Goal: Information Seeking & Learning: Learn about a topic

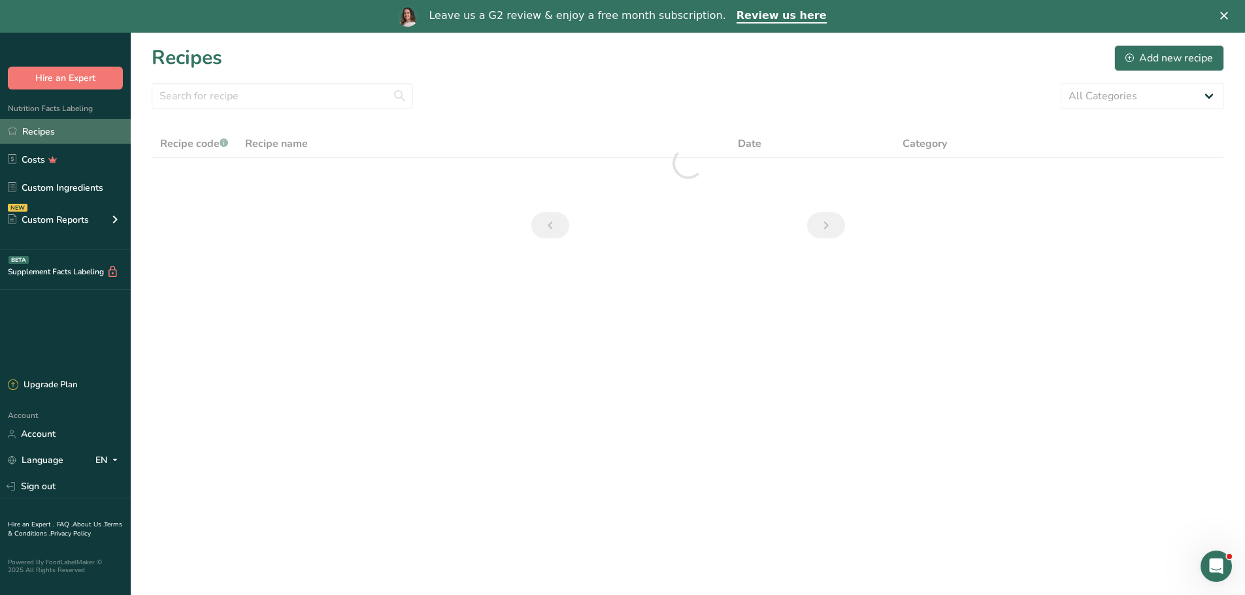
click at [36, 131] on link "Recipes" at bounding box center [65, 131] width 131 height 25
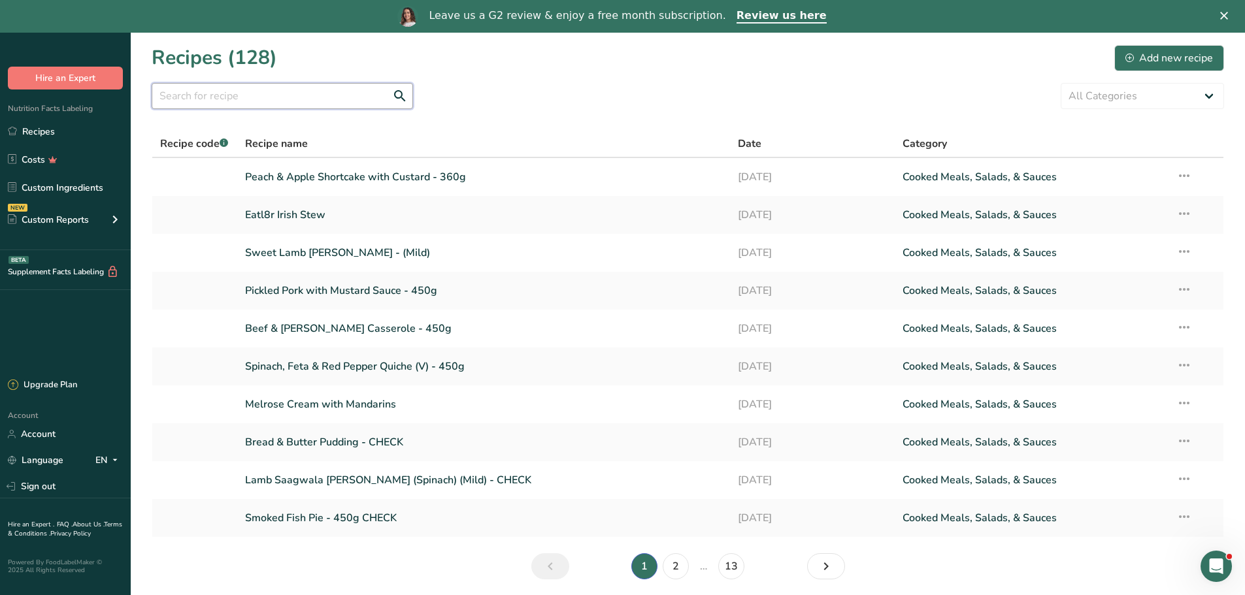
click at [207, 96] on input "text" at bounding box center [282, 96] width 261 height 26
type input "steak"
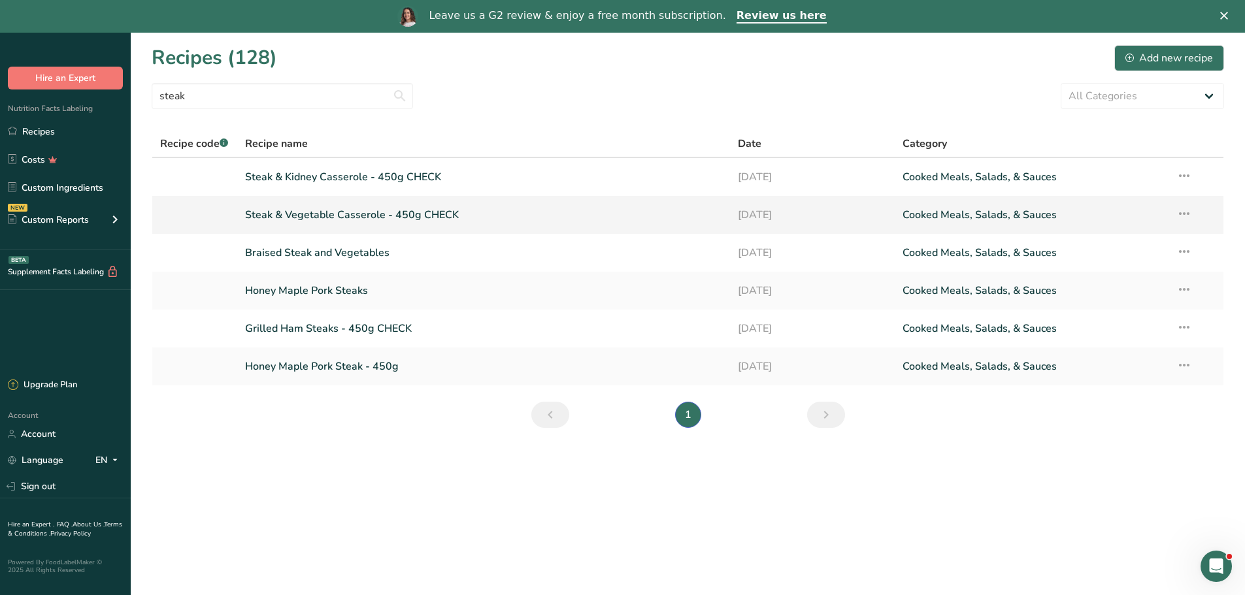
click at [337, 216] on link "Steak & Vegetable Casserole - 450g CHECK" at bounding box center [484, 214] width 478 height 27
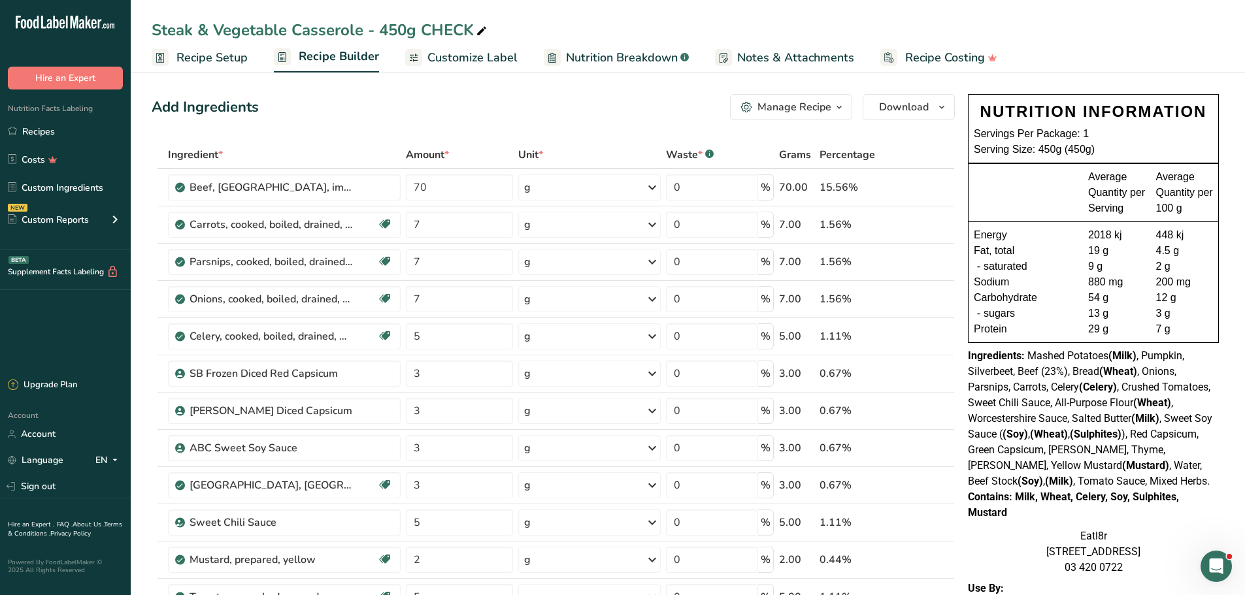
drag, startPoint x: 971, startPoint y: 512, endPoint x: 1052, endPoint y: 512, distance: 81.0
click at [1052, 512] on div "Contains: Milk, Wheat, Celery, Soy, Sulphites, Mustard" at bounding box center [1093, 505] width 251 height 31
click at [1172, 488] on div "Ingredients: Mashed Potatoes (Milk) , Pumpkin, Silverbeet, Beef (23%), Bread (W…" at bounding box center [1093, 418] width 251 height 141
click at [33, 126] on link "Recipes" at bounding box center [65, 131] width 131 height 25
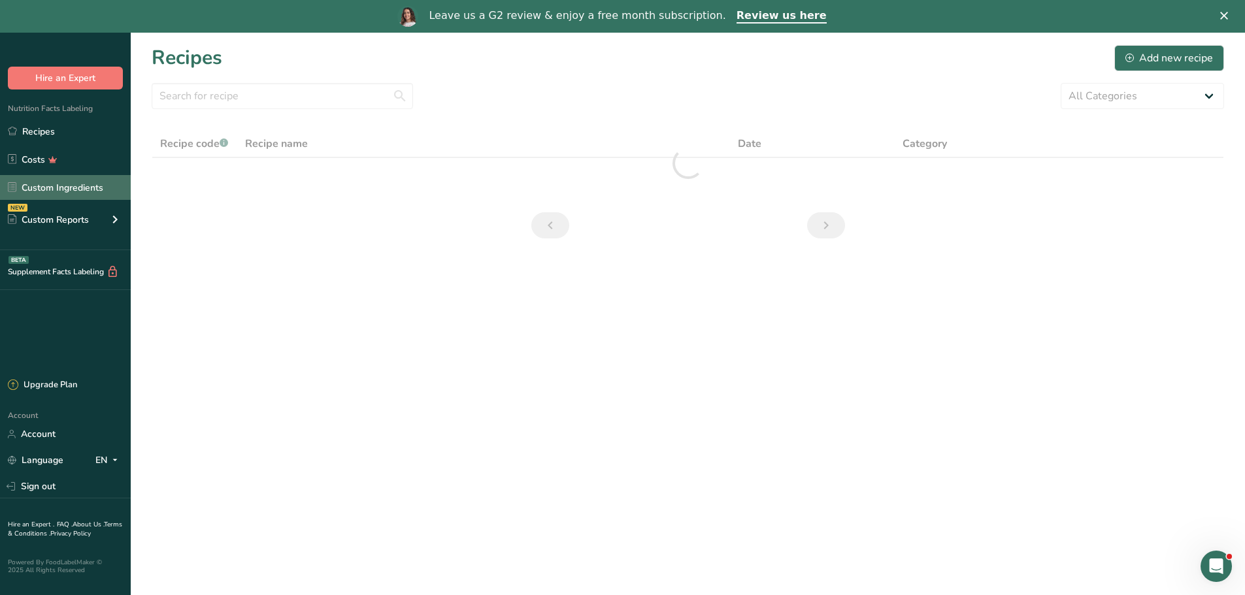
click at [47, 186] on link "Custom Ingredients" at bounding box center [65, 187] width 131 height 25
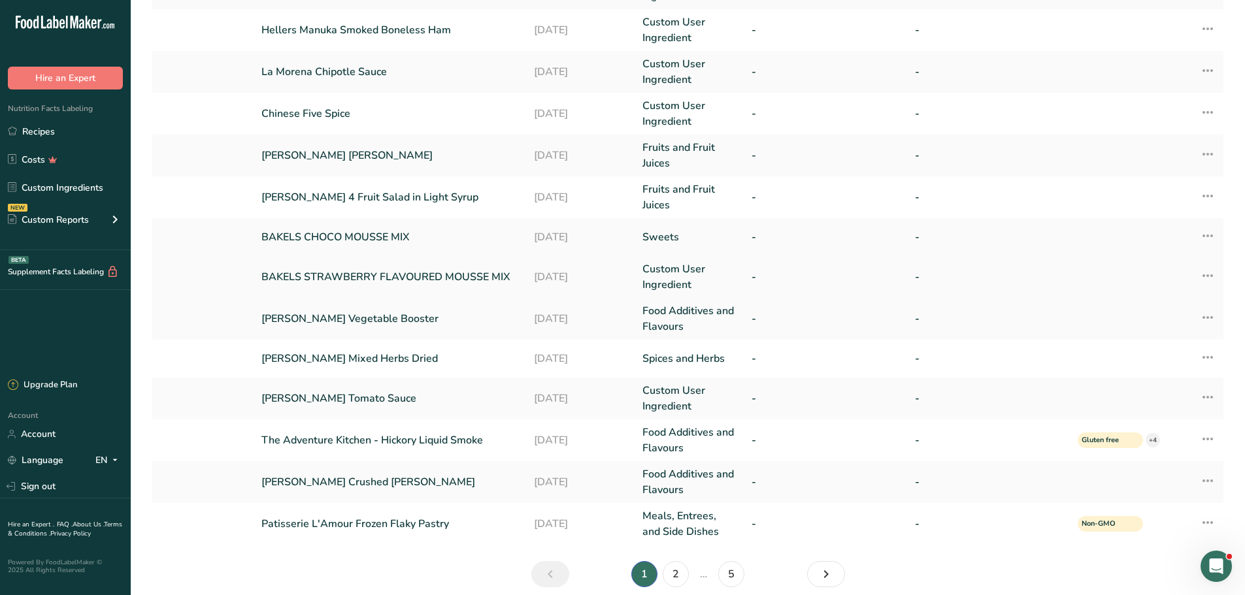
scroll to position [218, 0]
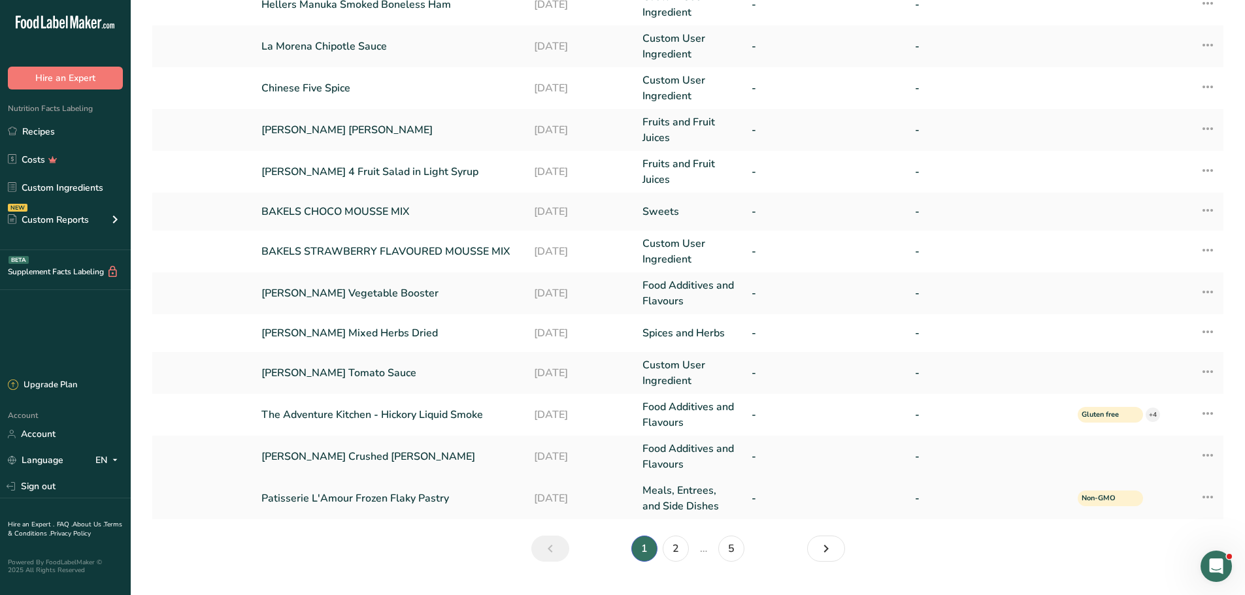
click at [402, 503] on link "Patisserie L'Amour Frozen Flaky Pastry" at bounding box center [389, 499] width 256 height 16
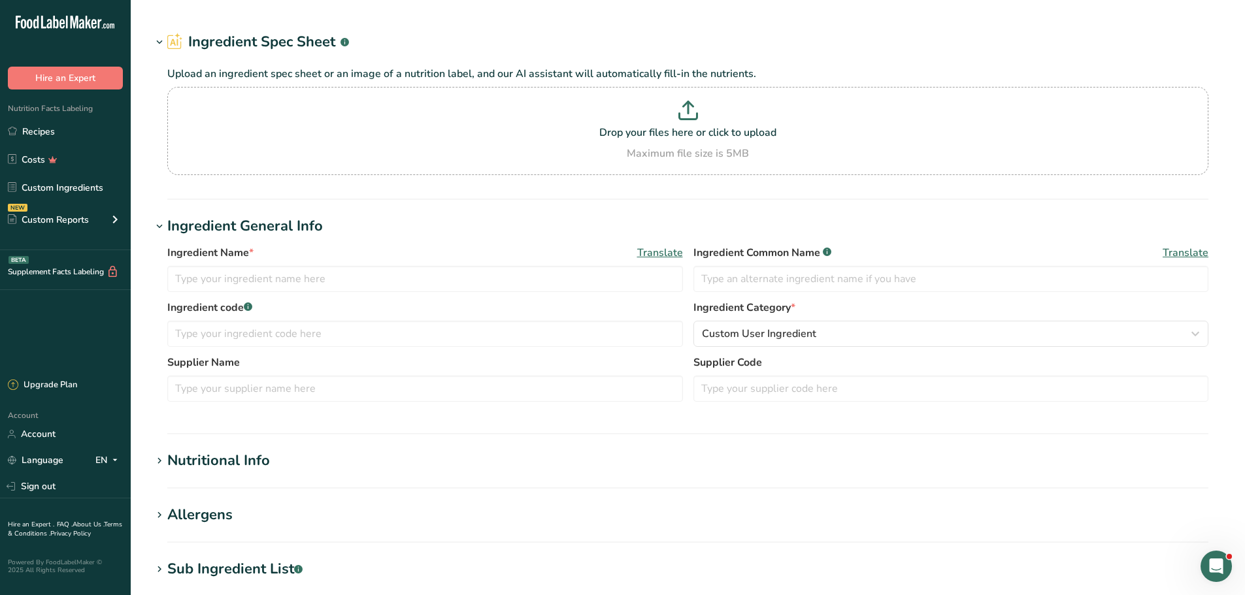
type input "Patisserie L'Amour Frozen Flaky Pastry"
type input "Flakey Pastry"
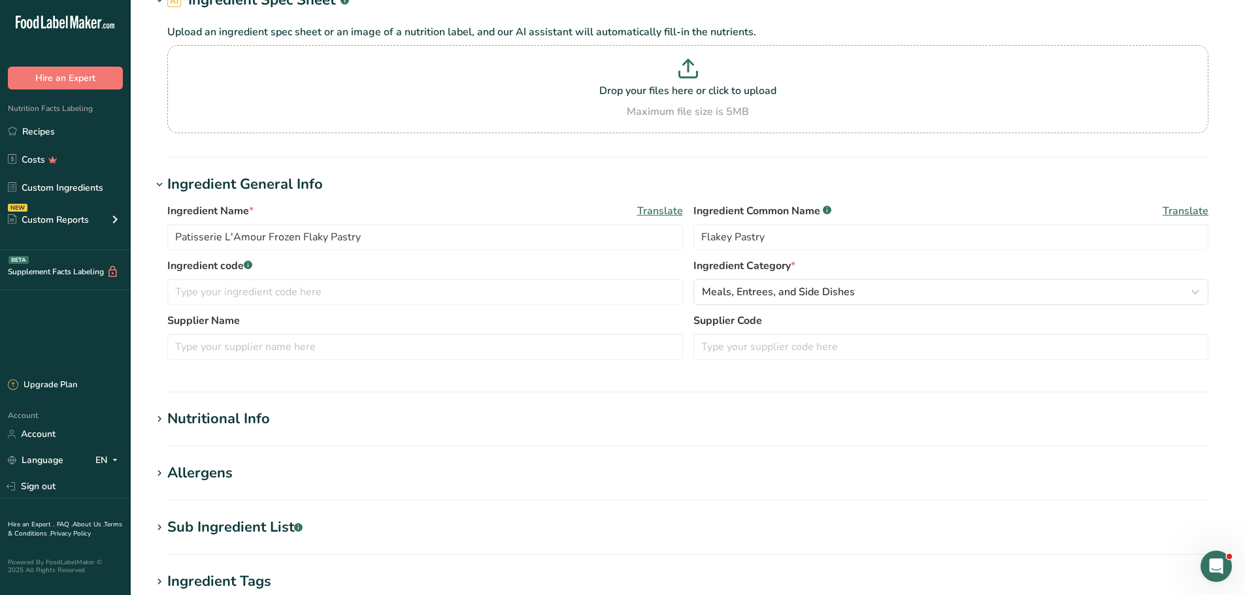
scroll to position [261, 0]
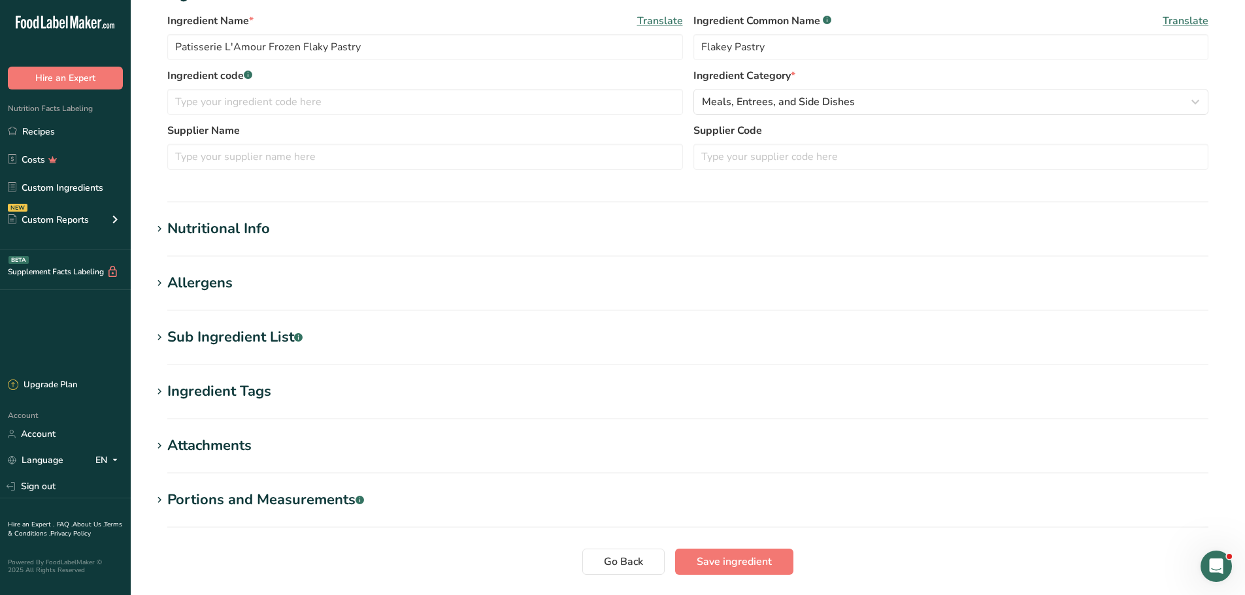
click at [154, 277] on icon at bounding box center [160, 284] width 12 height 18
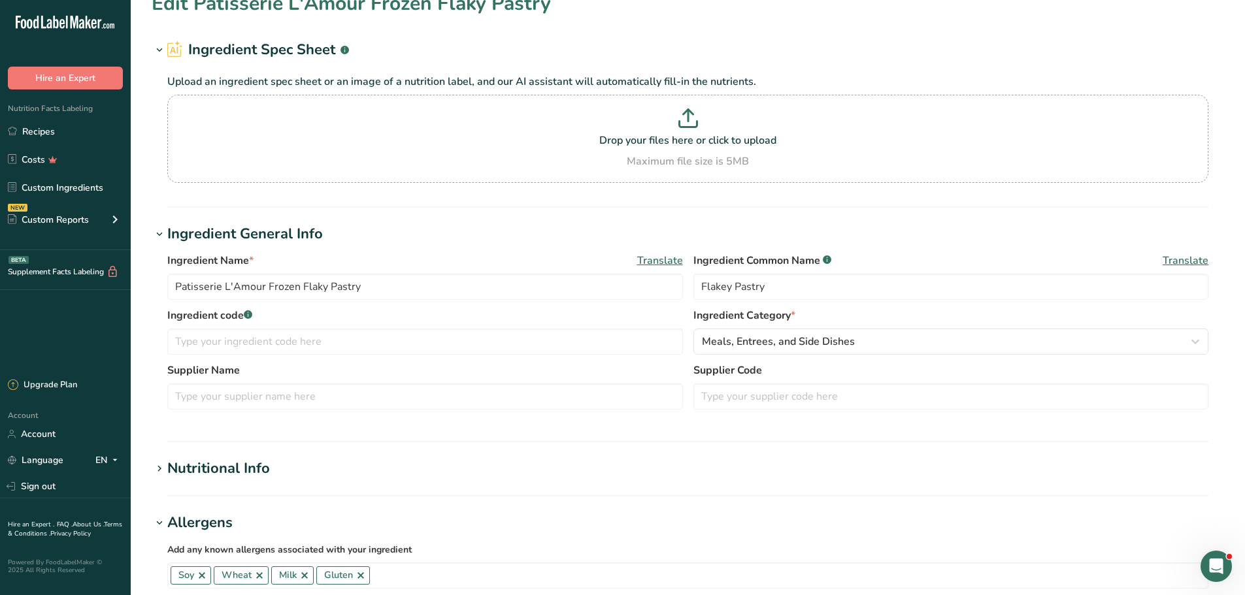
scroll to position [0, 0]
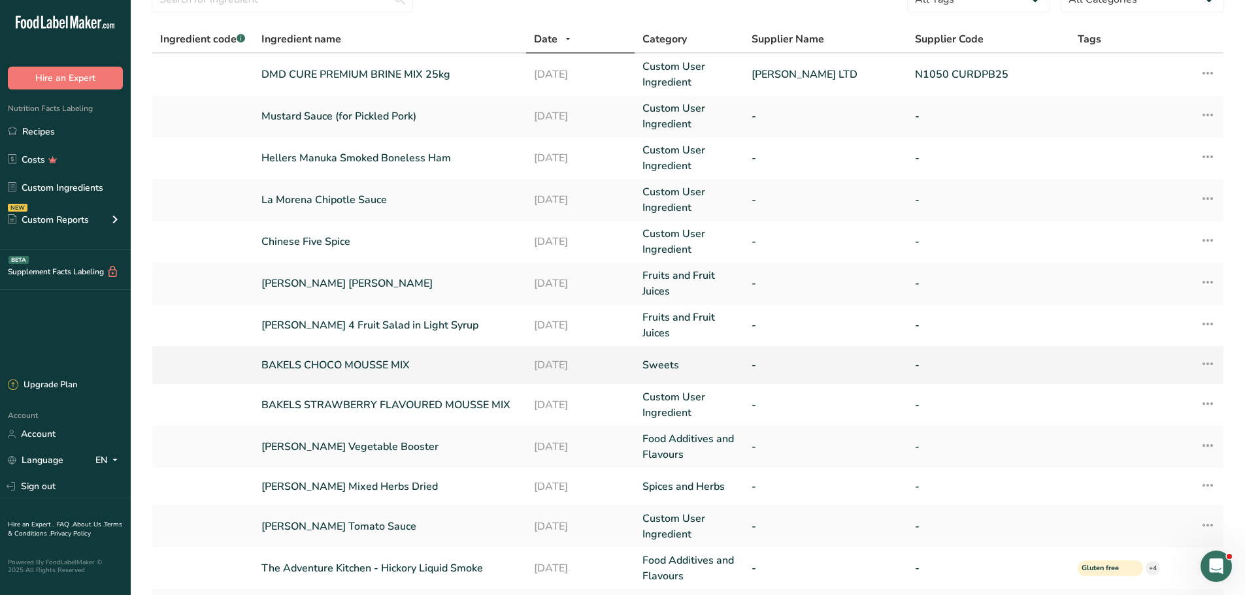
scroll to position [218, 0]
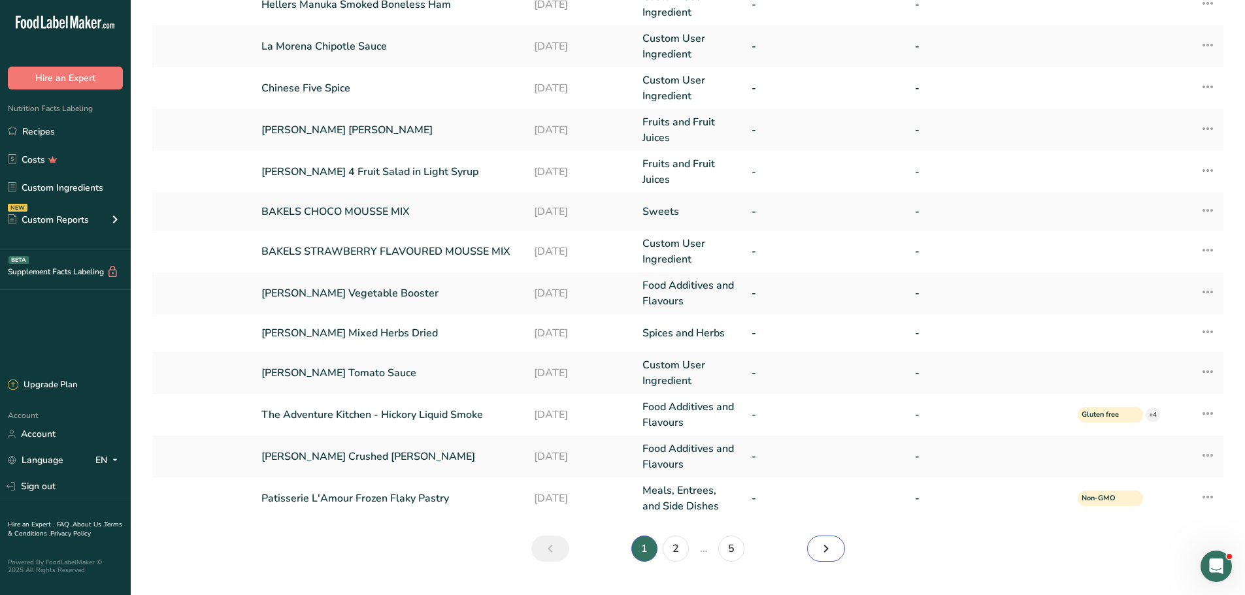
click at [829, 546] on icon "Next" at bounding box center [826, 549] width 16 height 24
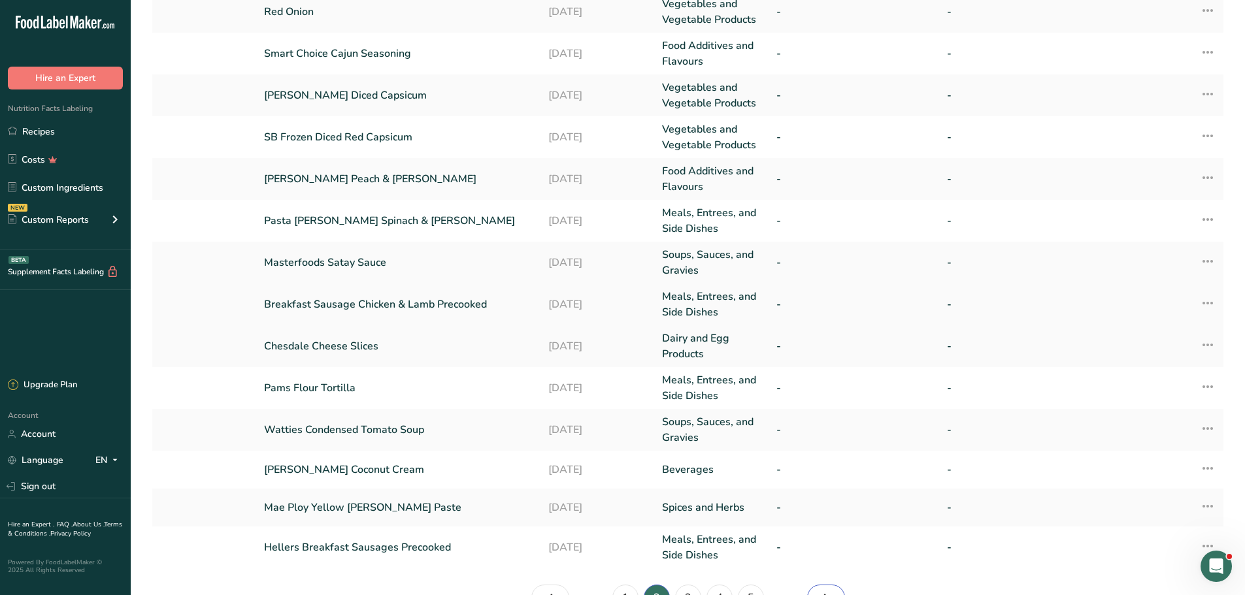
scroll to position [175, 0]
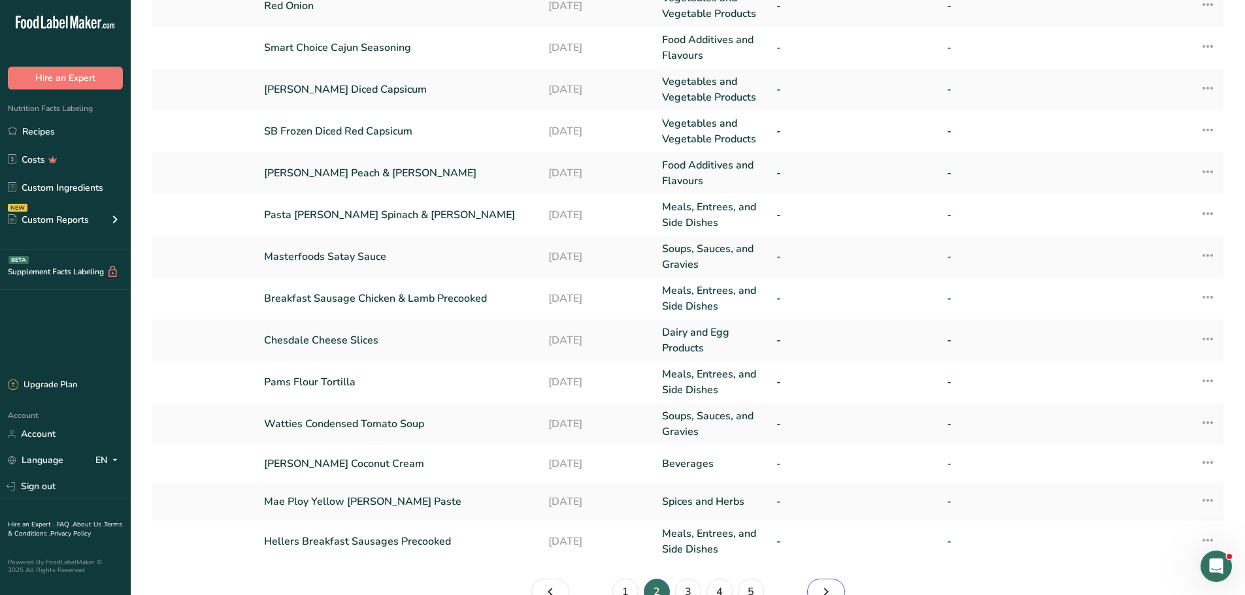
click at [829, 590] on icon "Page 3." at bounding box center [826, 592] width 16 height 24
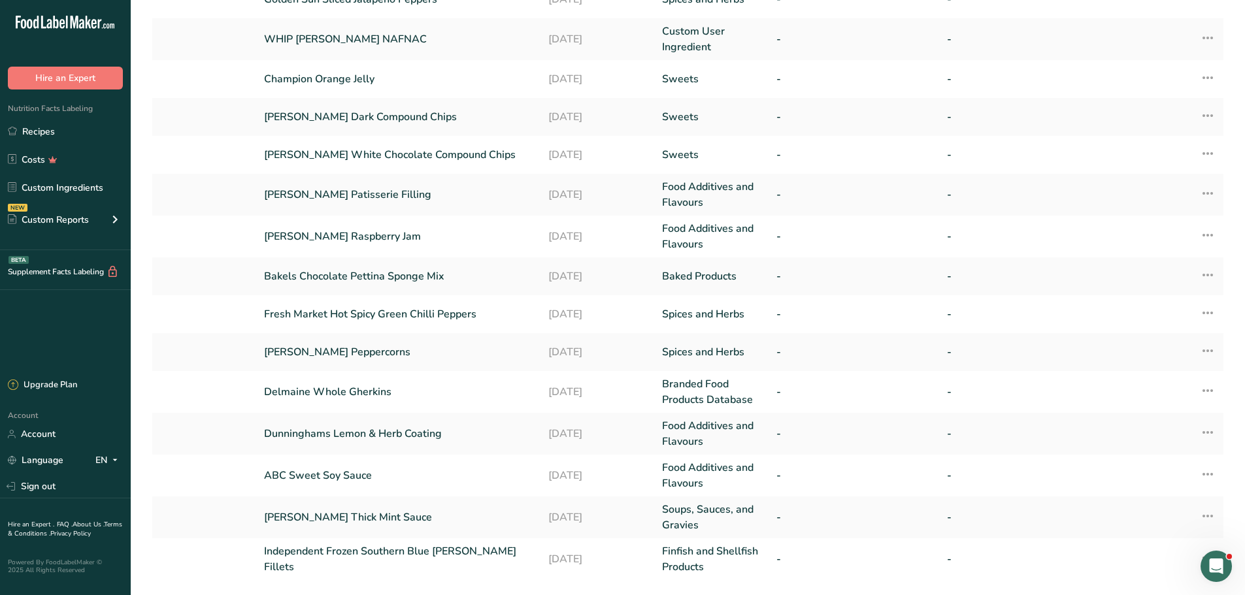
scroll to position [227, 0]
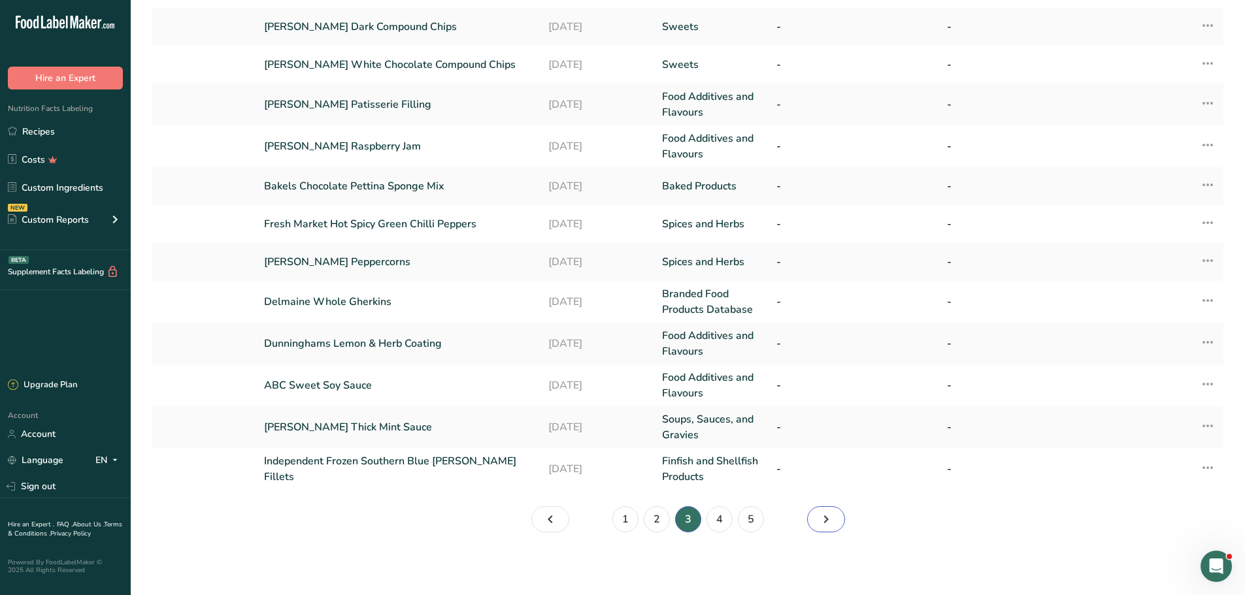
click at [831, 519] on icon "Page 4." at bounding box center [826, 520] width 16 height 24
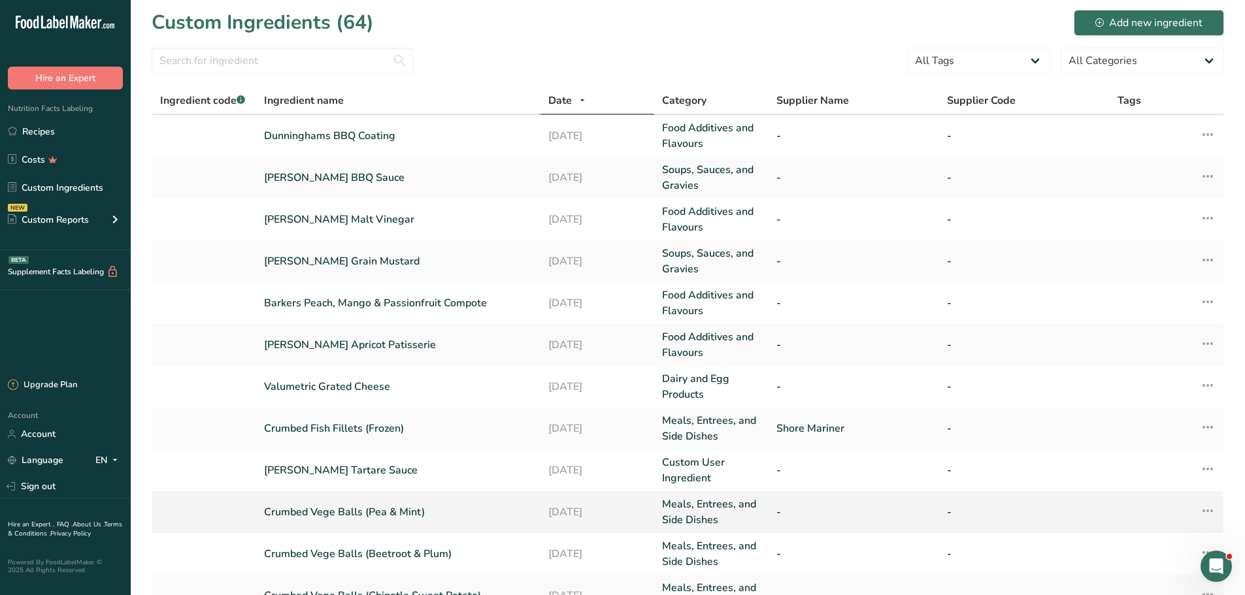
scroll to position [255, 0]
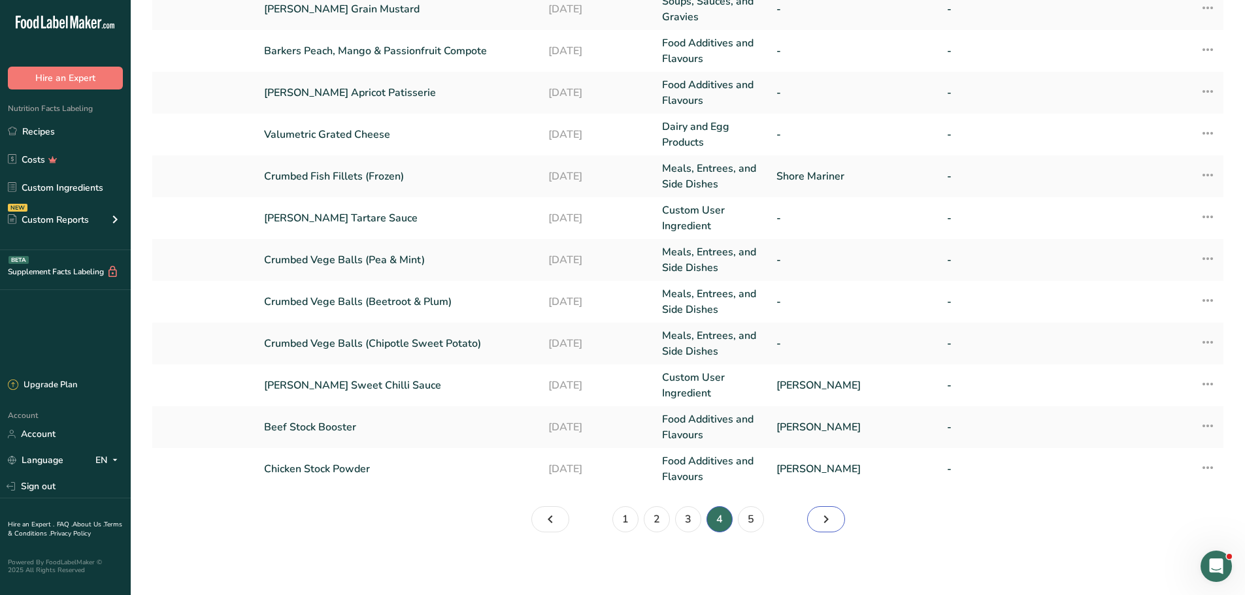
click at [828, 524] on icon "Page 5." at bounding box center [826, 520] width 16 height 24
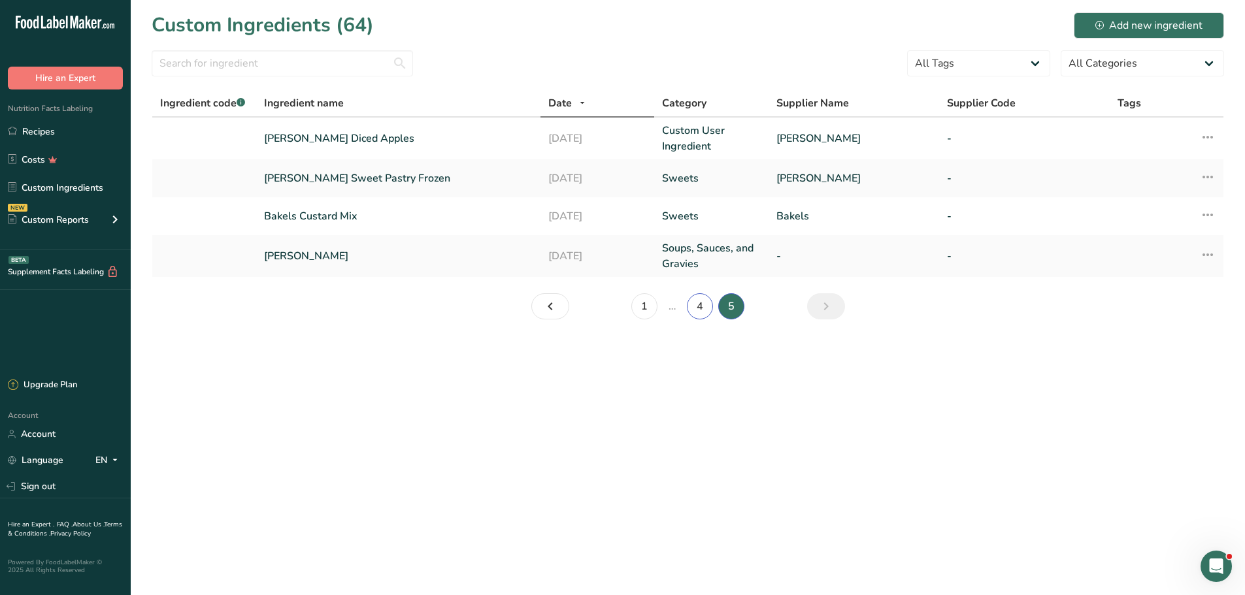
click at [695, 303] on link "4" at bounding box center [700, 306] width 26 height 26
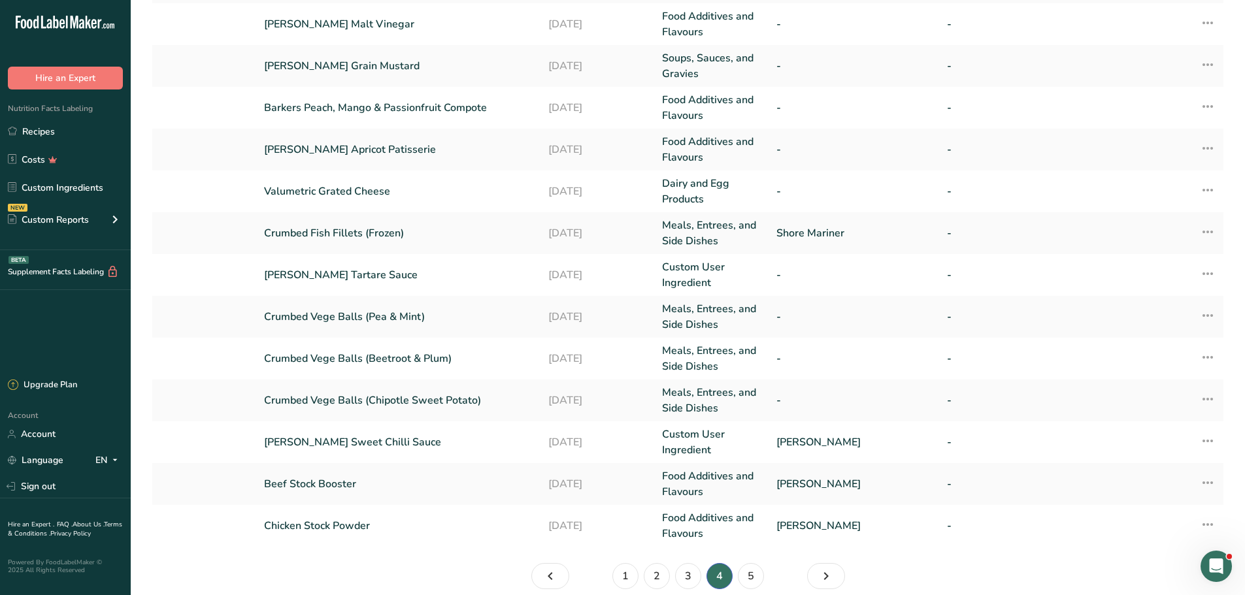
scroll to position [218, 0]
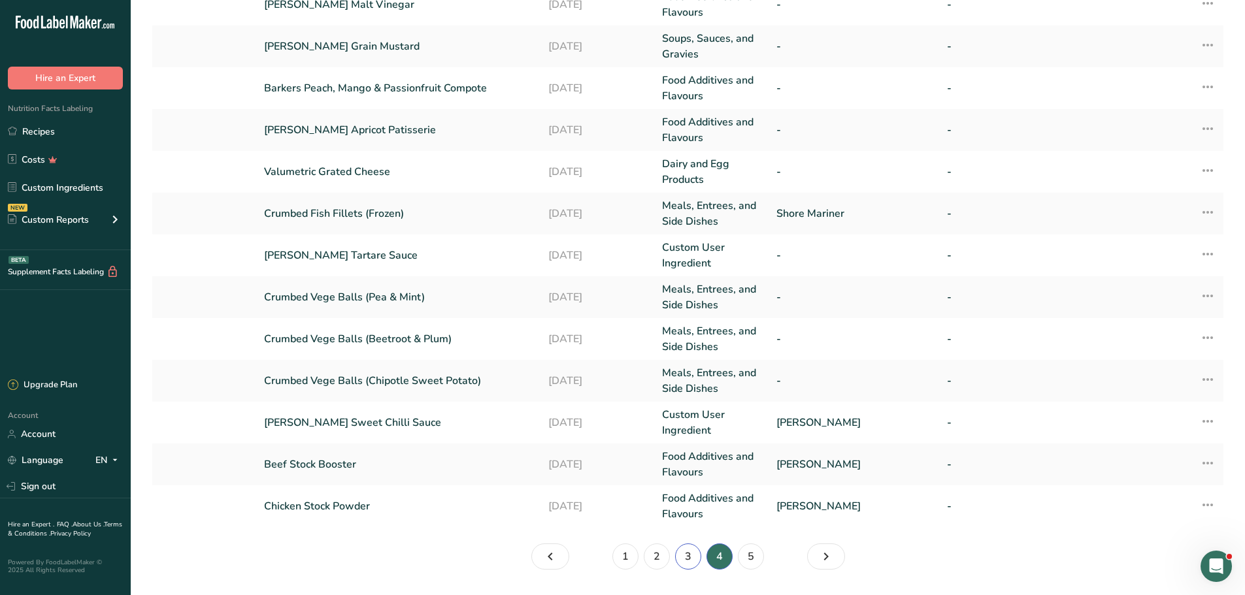
click at [688, 554] on link "3" at bounding box center [688, 557] width 26 height 26
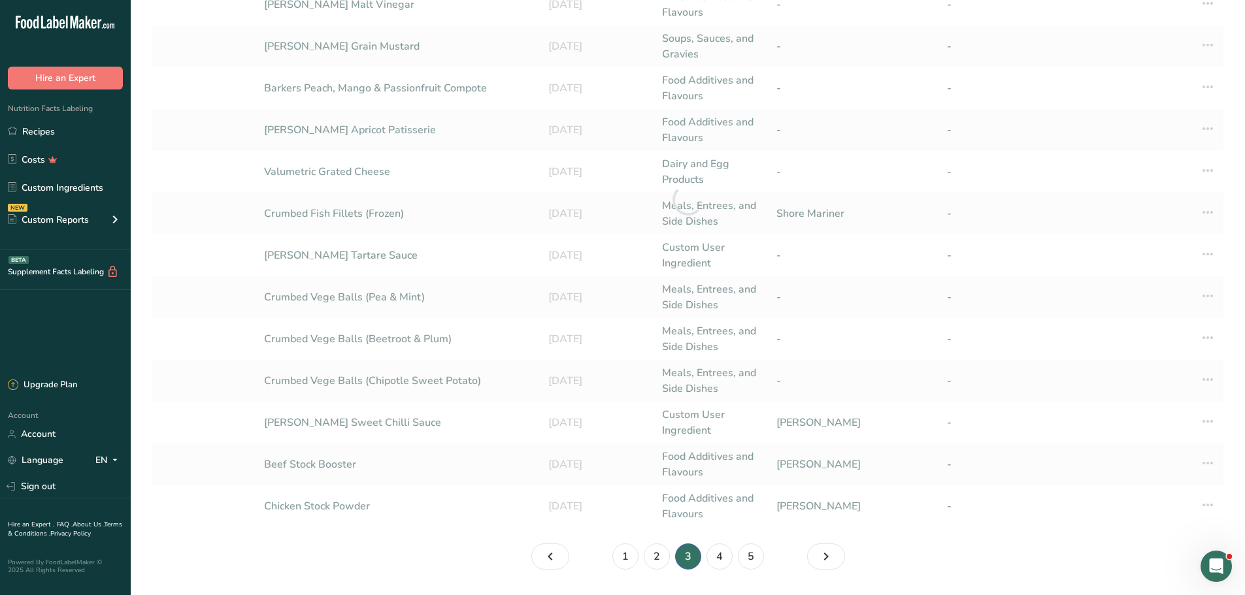
scroll to position [214, 0]
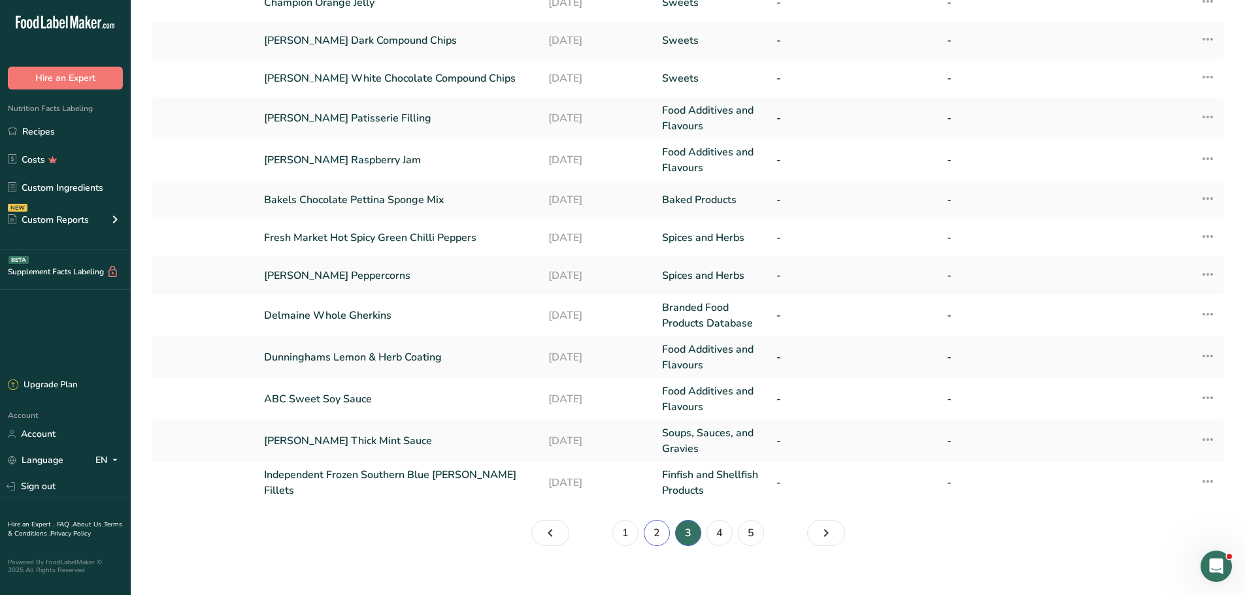
click at [659, 530] on link "2" at bounding box center [657, 533] width 26 height 26
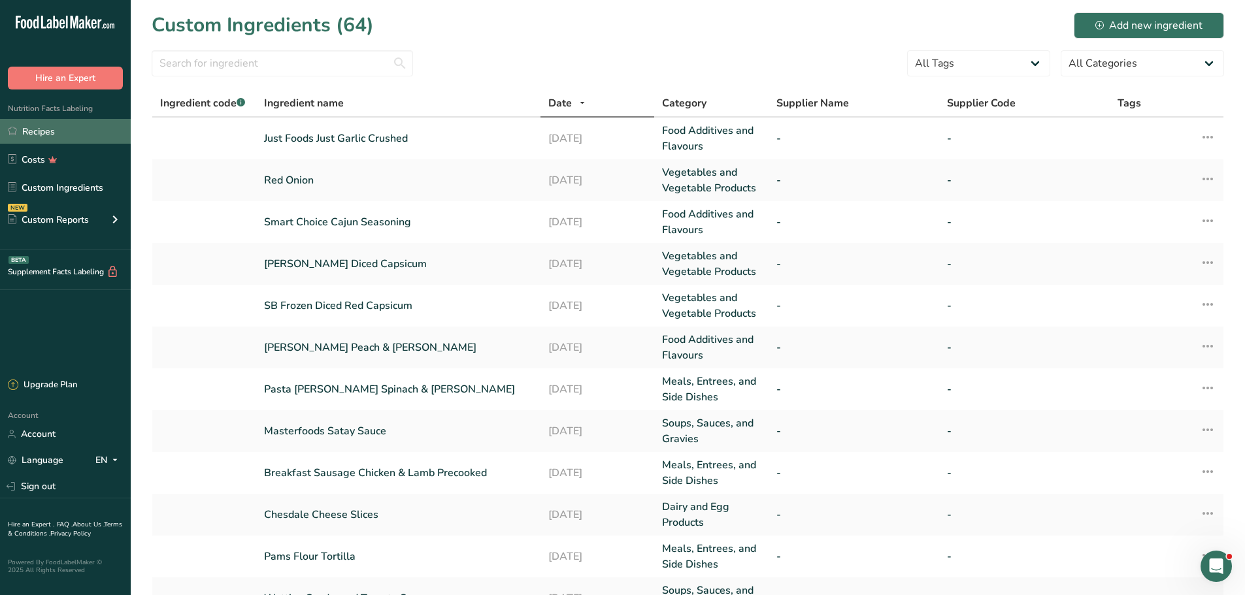
click at [30, 129] on link "Recipes" at bounding box center [65, 131] width 131 height 25
